Goal: Find specific page/section: Find specific page/section

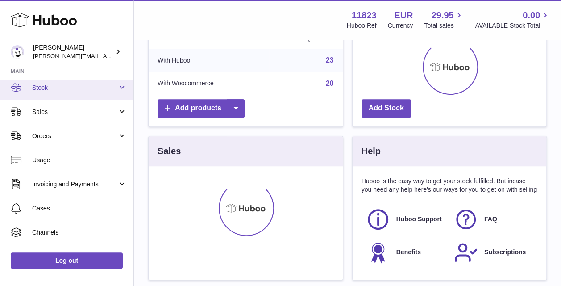
scroll to position [96, 0]
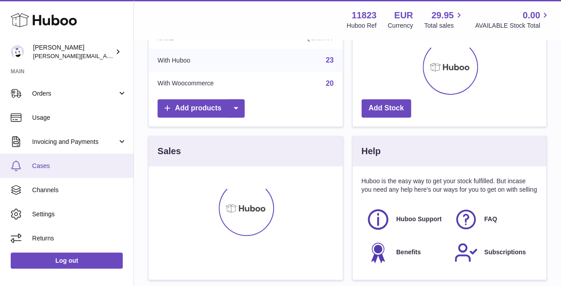
click at [49, 163] on span "Cases" at bounding box center [79, 166] width 95 height 8
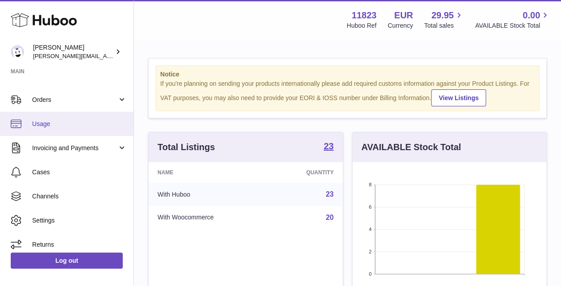
scroll to position [96, 0]
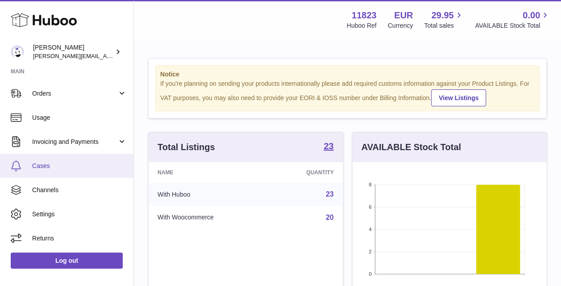
click at [47, 165] on span "Cases" at bounding box center [79, 166] width 95 height 8
